Goal: Check status: Check status

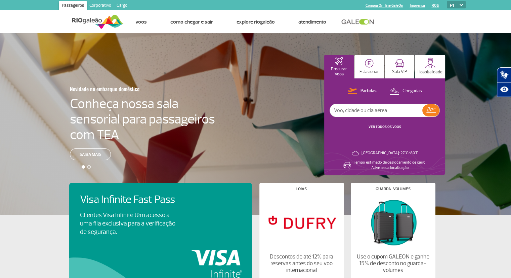
click at [374, 109] on input "text" at bounding box center [376, 110] width 92 height 13
click at [359, 112] on input "text" at bounding box center [376, 110] width 92 height 13
type input "LHR"
click at [434, 110] on img at bounding box center [431, 110] width 9 height 6
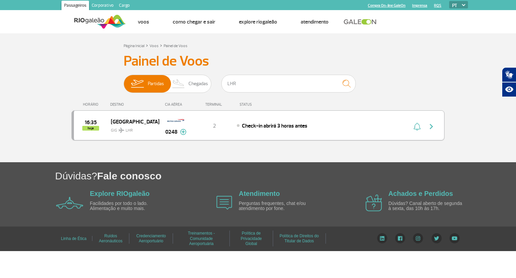
click at [182, 131] on img at bounding box center [183, 132] width 6 height 6
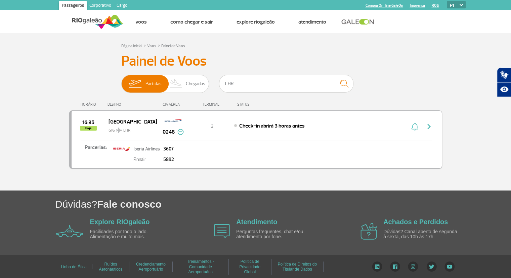
click at [182, 131] on img at bounding box center [181, 132] width 6 height 6
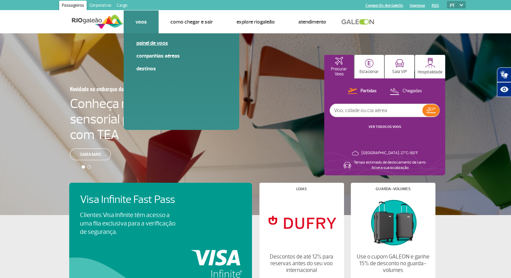
click at [145, 44] on link "Painel de voos" at bounding box center [182, 42] width 90 height 7
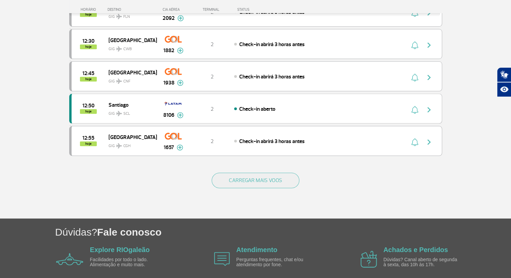
scroll to position [605, 0]
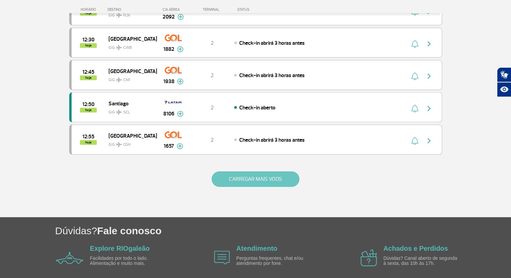
click at [278, 179] on button "CARREGAR MAIS VOOS" at bounding box center [256, 178] width 88 height 15
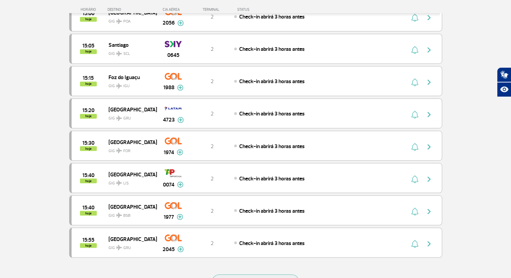
scroll to position [1263, 0]
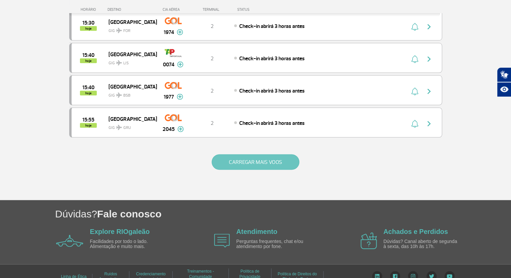
click at [284, 154] on button "CARREGAR MAIS VOOS" at bounding box center [256, 161] width 88 height 15
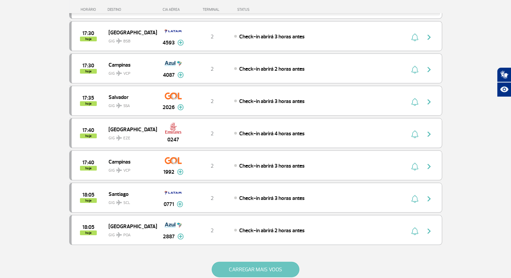
scroll to position [1904, 0]
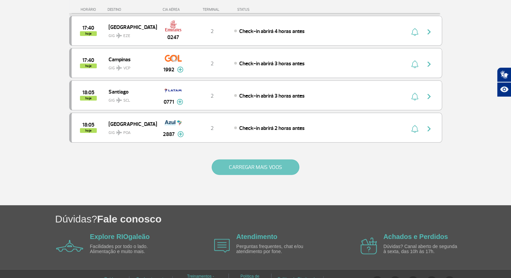
click at [277, 159] on button "CARREGAR MAIS VOOS" at bounding box center [256, 166] width 88 height 15
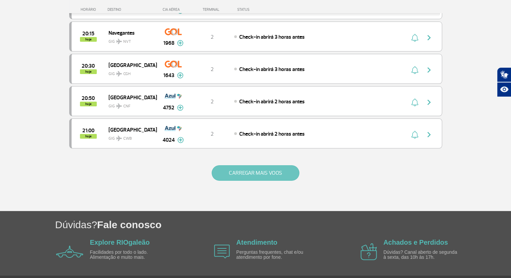
scroll to position [2544, 0]
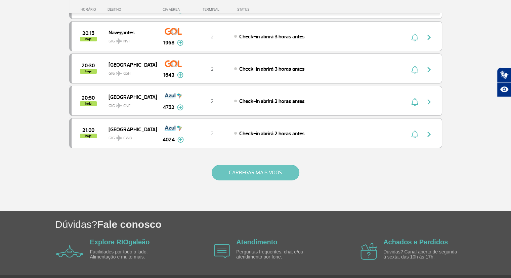
click at [253, 165] on button "CARREGAR MAIS VOOS" at bounding box center [256, 172] width 88 height 15
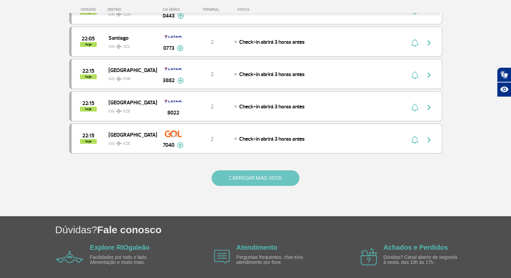
click at [263, 170] on button "CARREGAR MAIS VOOS" at bounding box center [256, 177] width 88 height 15
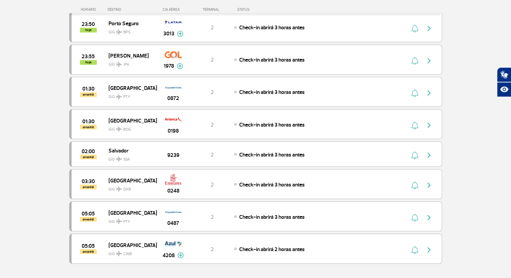
scroll to position [3789, 0]
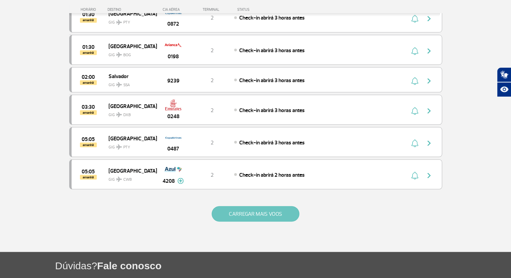
click at [258, 206] on button "CARREGAR MAIS VOOS" at bounding box center [256, 213] width 88 height 15
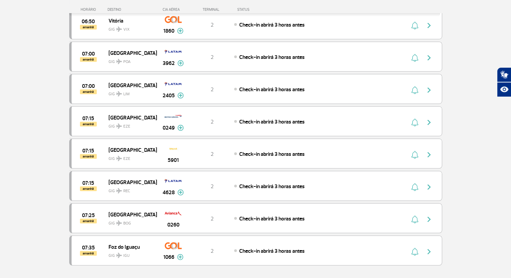
scroll to position [4460, 0]
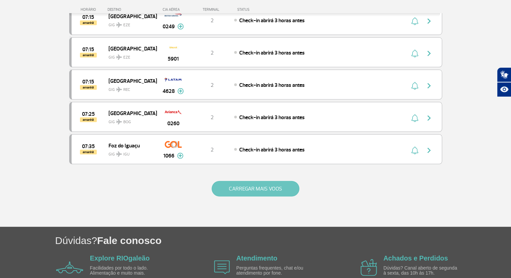
click at [272, 181] on button "CARREGAR MAIS VOOS" at bounding box center [256, 188] width 88 height 15
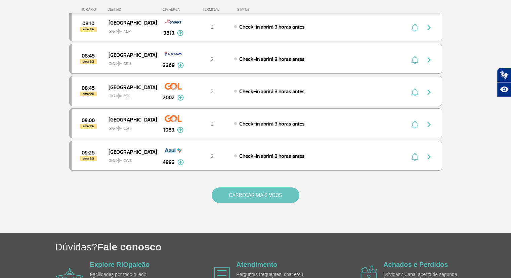
scroll to position [5100, 0]
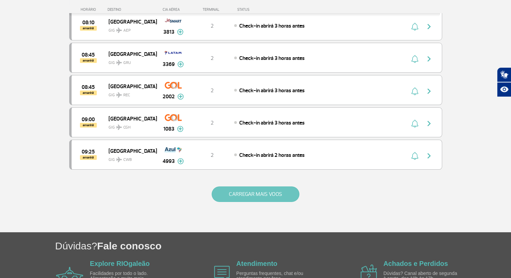
click at [278, 186] on button "CARREGAR MAIS VOOS" at bounding box center [256, 193] width 88 height 15
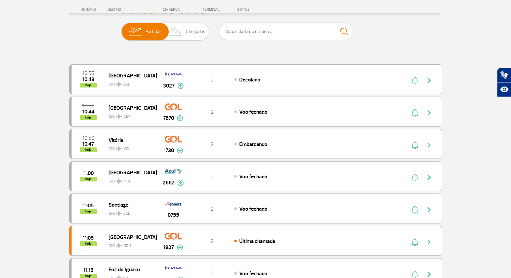
scroll to position [0, 0]
